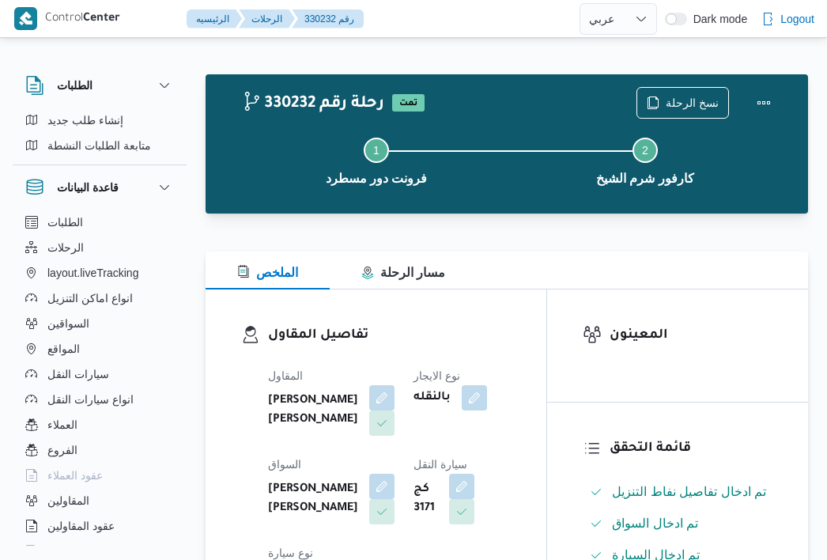
select select "ar"
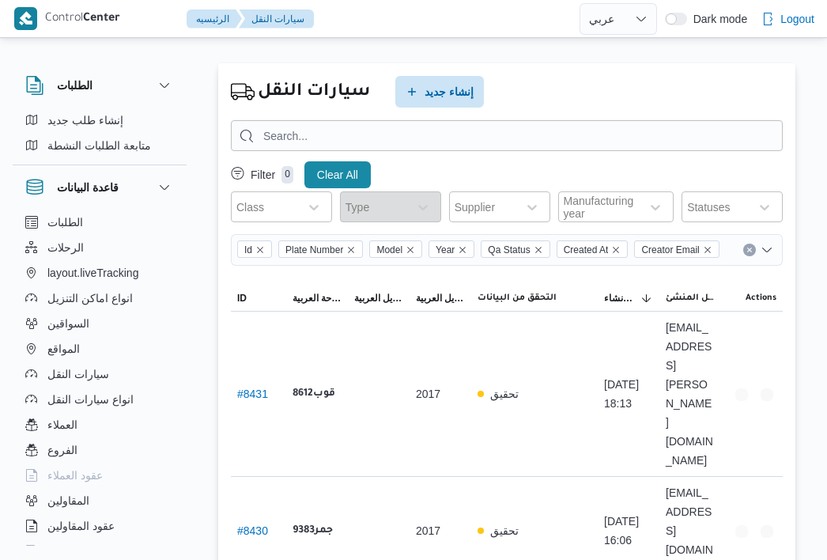
select select "ar"
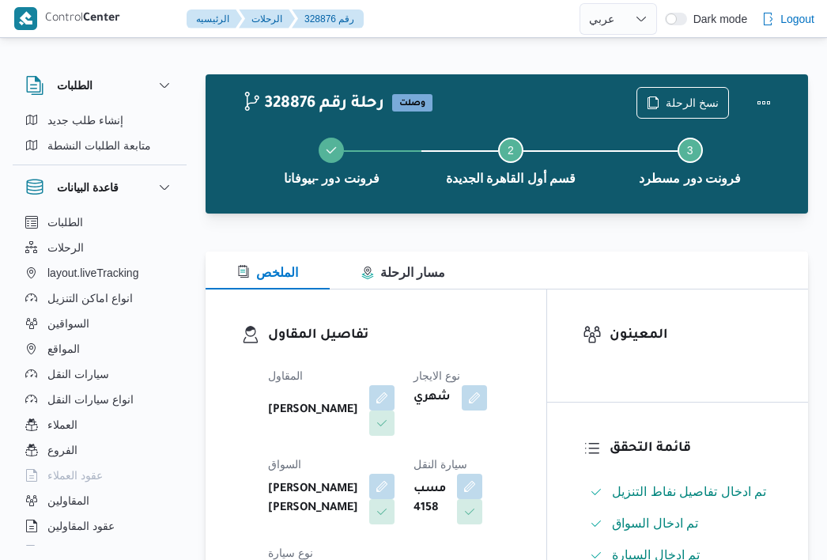
select select "ar"
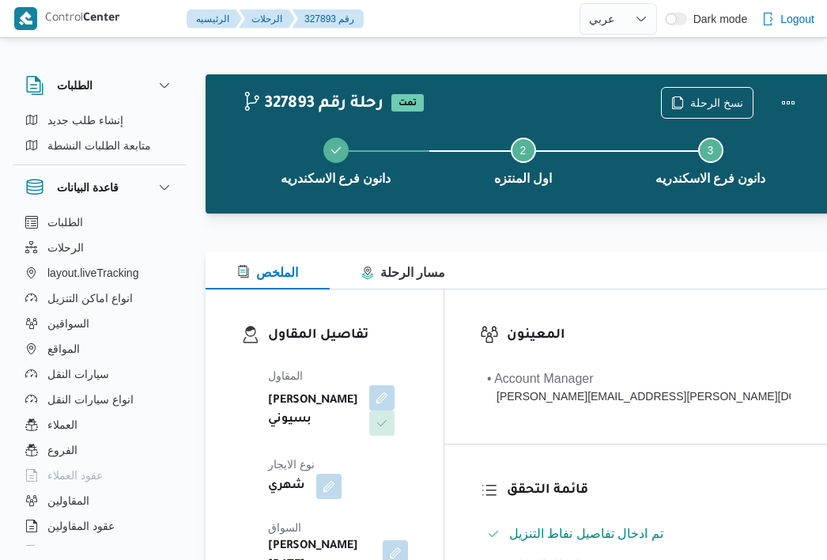
select select "ar"
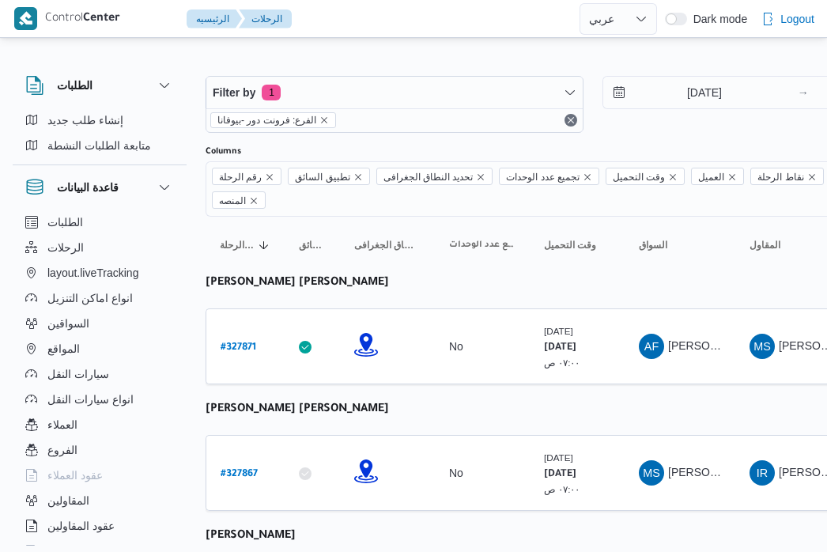
select select "ar"
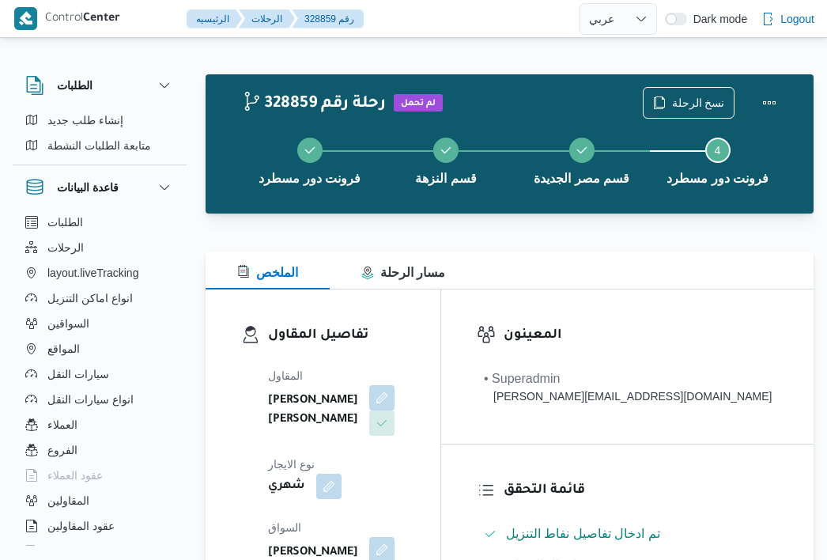
select select "ar"
